Goal: Information Seeking & Learning: Understand process/instructions

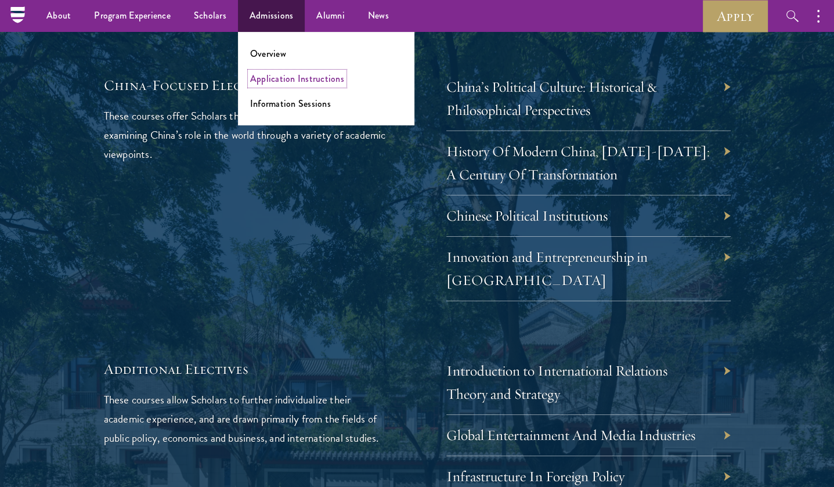
click at [278, 75] on link "Application Instructions" at bounding box center [297, 78] width 94 height 13
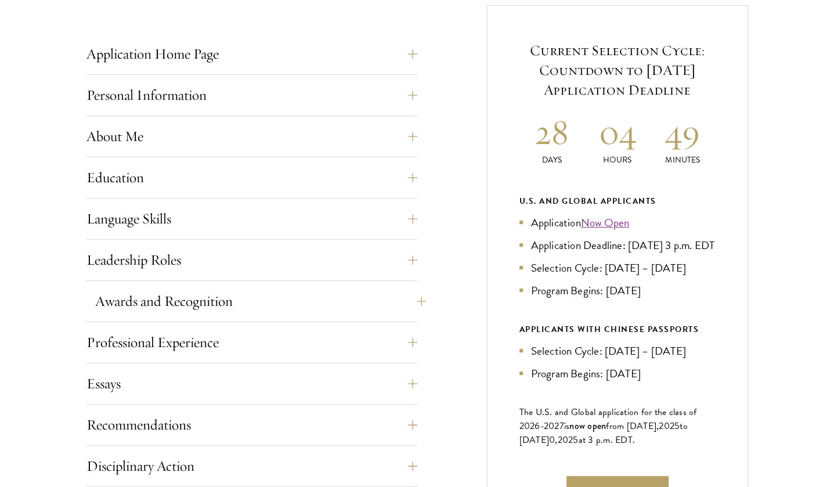
scroll to position [522, 0]
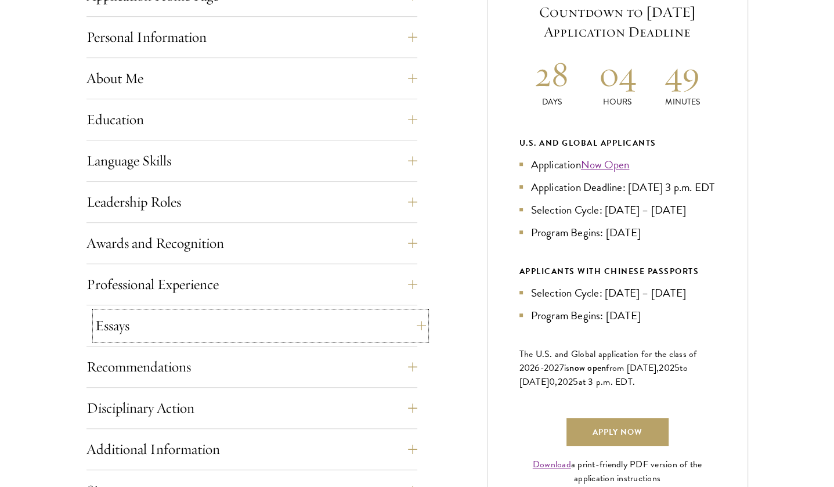
click at [172, 334] on button "Essays" at bounding box center [260, 326] width 331 height 28
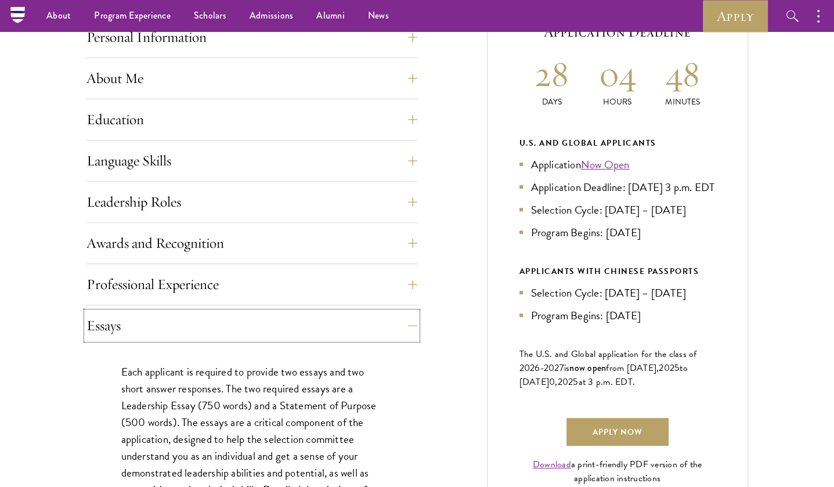
scroll to position [348, 0]
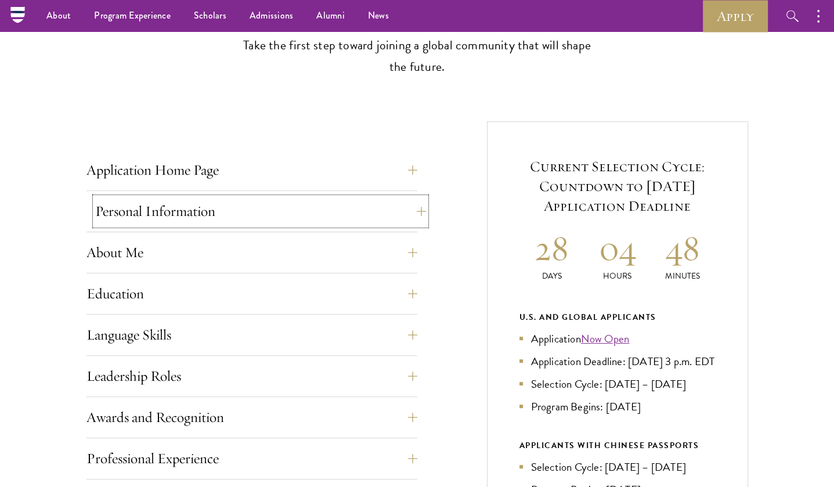
click at [218, 222] on button "Personal Information" at bounding box center [260, 211] width 331 height 28
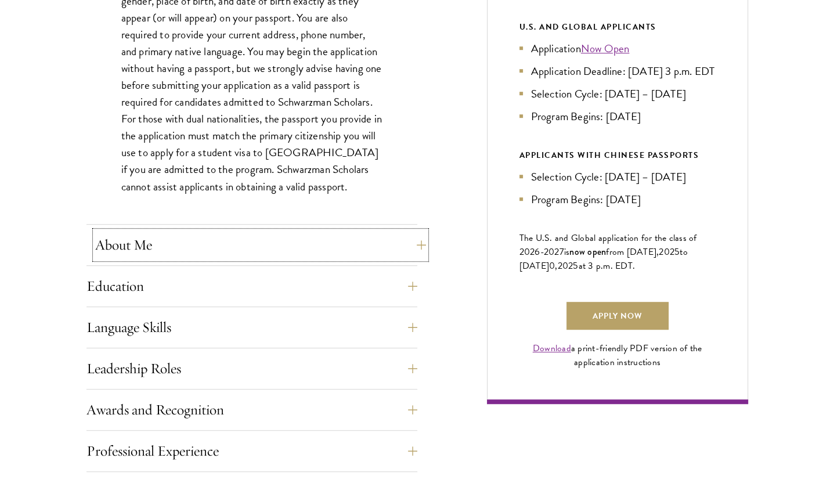
click at [201, 254] on button "About Me" at bounding box center [260, 245] width 331 height 28
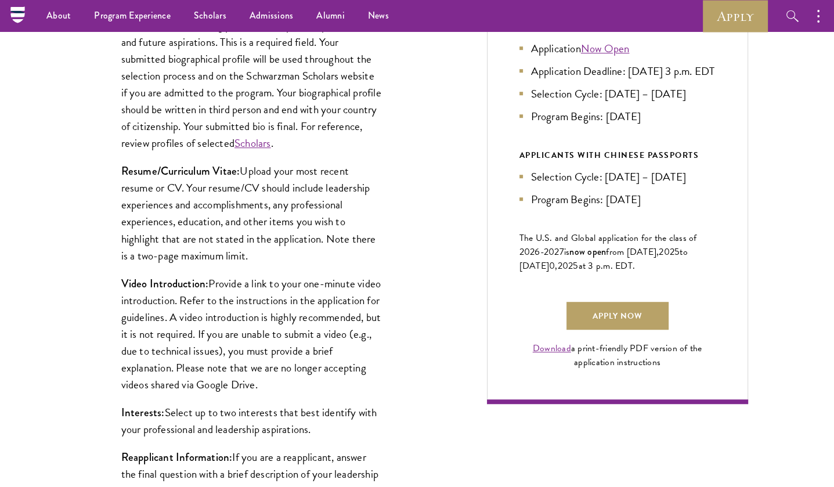
scroll to position [522, 0]
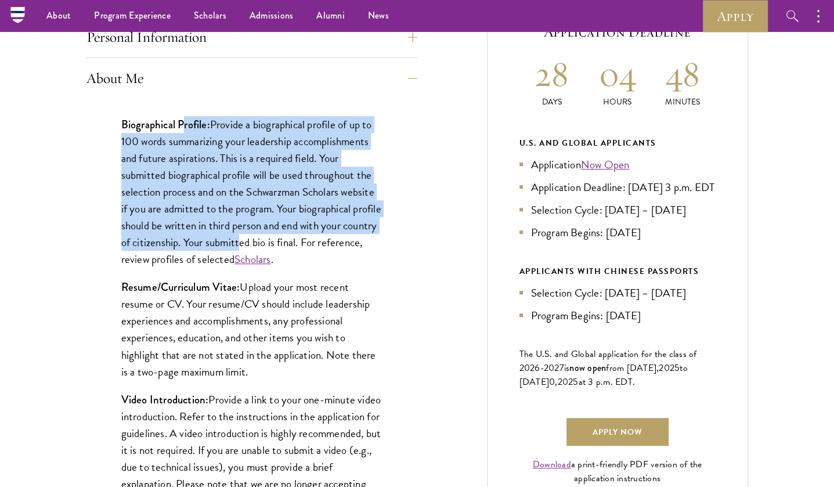
drag, startPoint x: 184, startPoint y: 129, endPoint x: 279, endPoint y: 236, distance: 143.0
click at [279, 236] on p "Biographical Profile: Provide a biographical profile of up to 100 words summari…" at bounding box center [251, 192] width 261 height 152
drag, startPoint x: 251, startPoint y: 285, endPoint x: 295, endPoint y: 371, distance: 96.5
click at [295, 371] on p "Resume/Curriculum Vitae: Upload your most recent resume or CV. Your resume/CV s…" at bounding box center [251, 328] width 261 height 101
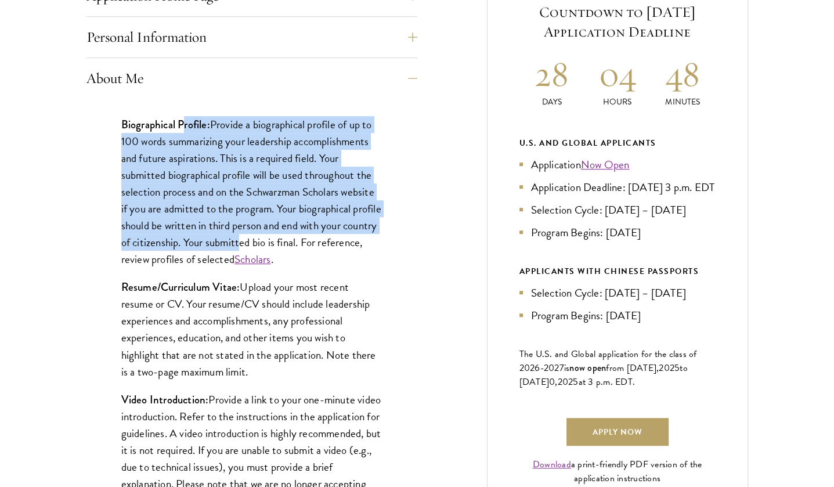
scroll to position [696, 0]
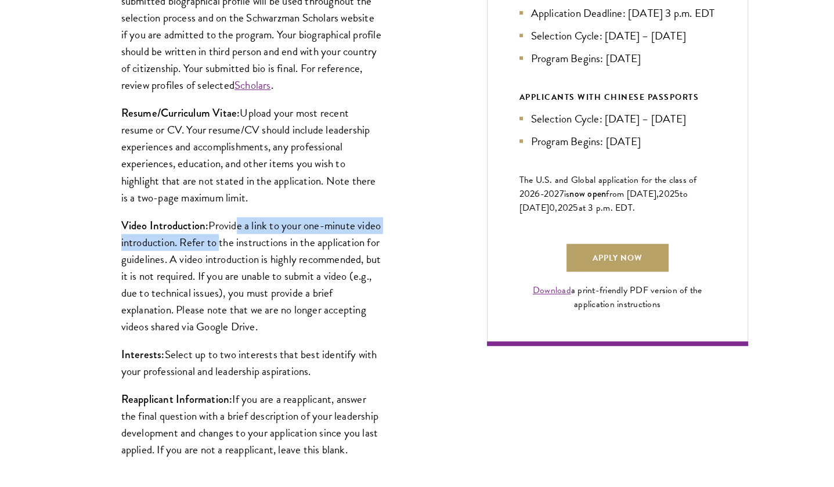
drag, startPoint x: 234, startPoint y: 222, endPoint x: 241, endPoint y: 239, distance: 18.0
click at [241, 239] on p "Video Introduction: Provide a link to your one-minute video introduction. Refer…" at bounding box center [251, 276] width 261 height 118
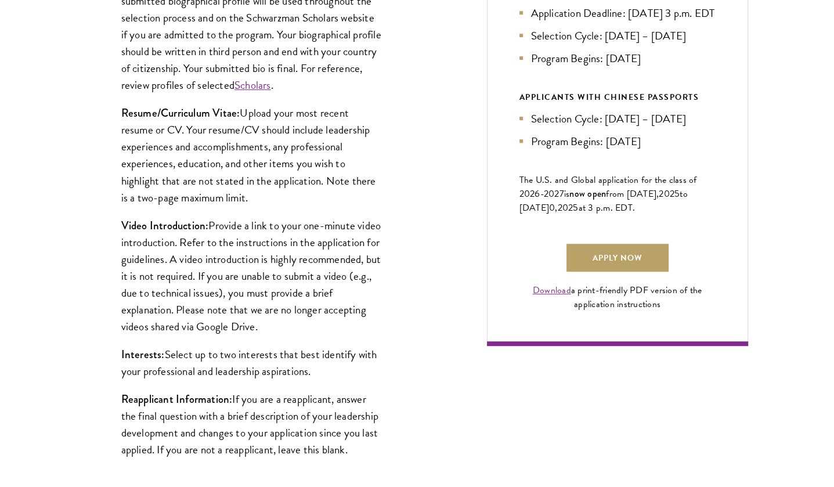
click at [221, 261] on p "Video Introduction: Provide a link to your one-minute video introduction. Refer…" at bounding box center [251, 276] width 261 height 118
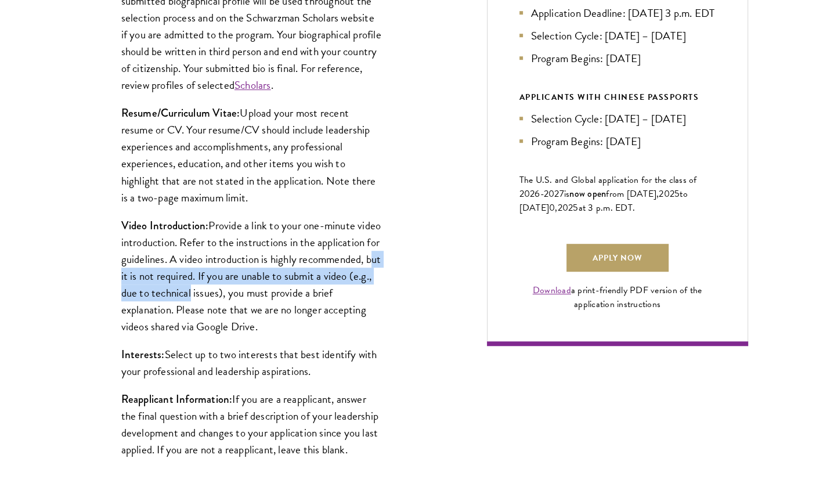
drag, startPoint x: 188, startPoint y: 276, endPoint x: 278, endPoint y: 292, distance: 91.4
click at [278, 292] on p "Video Introduction: Provide a link to your one-minute video introduction. Refer…" at bounding box center [251, 276] width 261 height 118
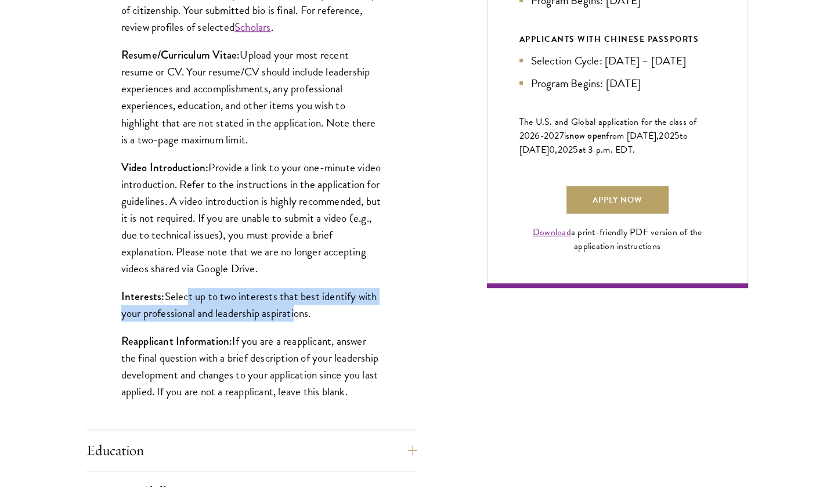
drag, startPoint x: 183, startPoint y: 297, endPoint x: 292, endPoint y: 313, distance: 109.7
click at [292, 313] on p "Interests: Select up to two interests that best identify with your professional…" at bounding box center [251, 305] width 261 height 34
drag, startPoint x: 265, startPoint y: 346, endPoint x: 372, endPoint y: 387, distance: 115.5
click at [367, 400] on div "Biographical Profile: Provide a biographical profile of up to 100 words summari…" at bounding box center [251, 148] width 331 height 563
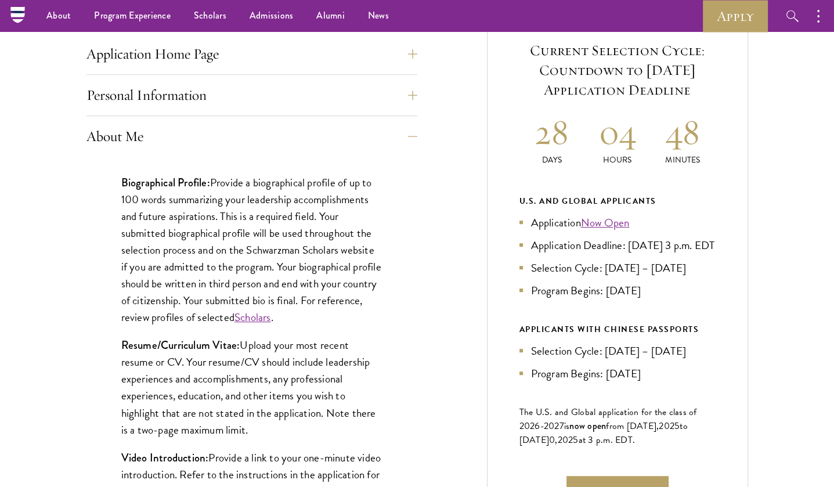
scroll to position [406, 0]
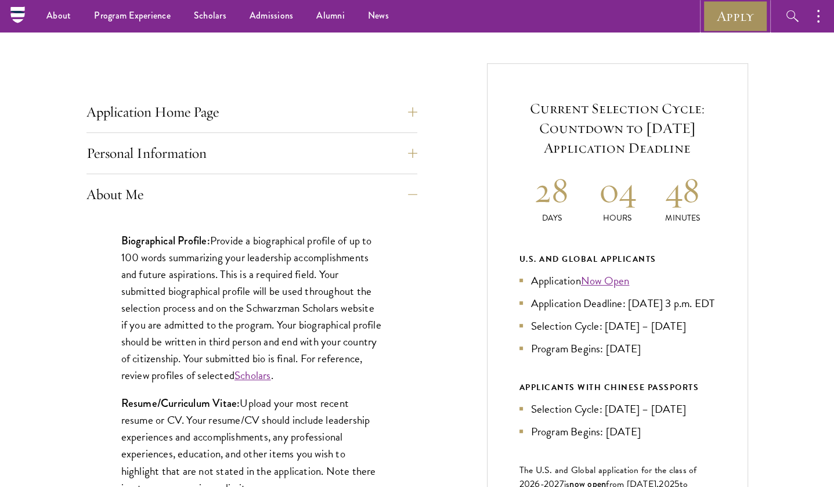
click at [737, 14] on link "Apply" at bounding box center [735, 16] width 65 height 32
